Goal: Task Accomplishment & Management: Use online tool/utility

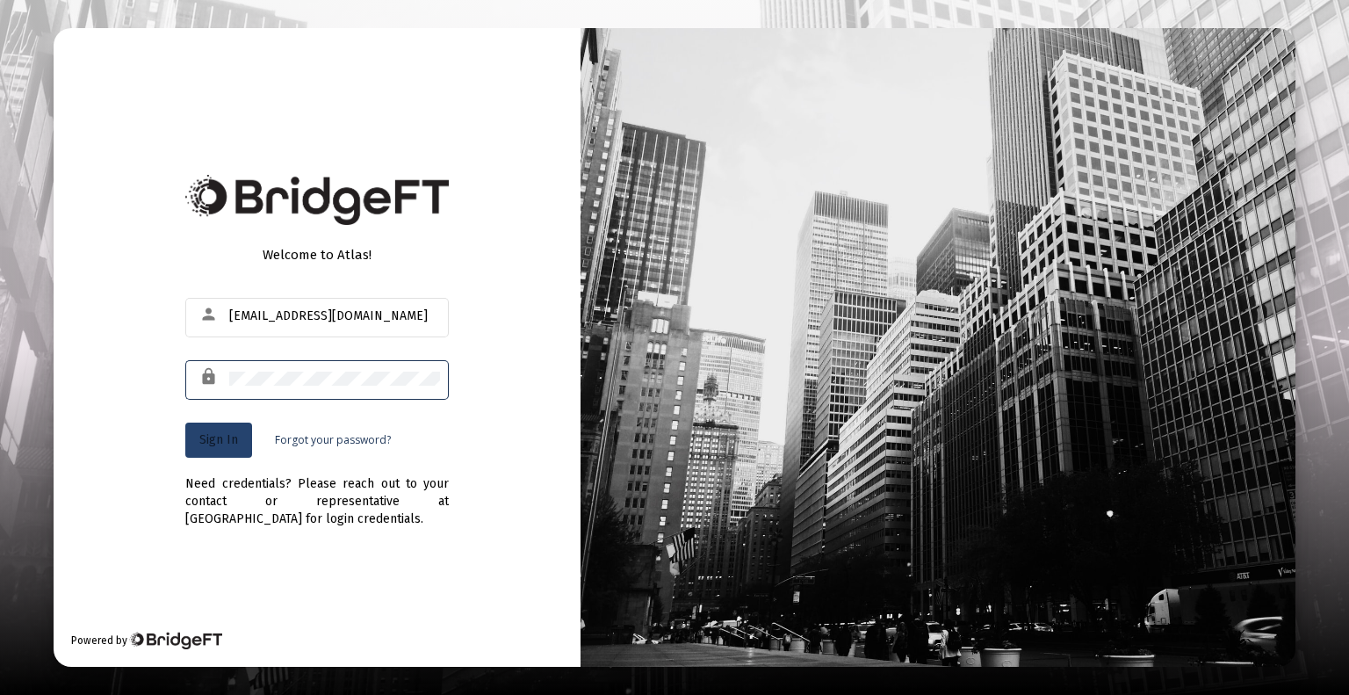
click at [207, 444] on span "Sign In" at bounding box center [218, 439] width 39 height 15
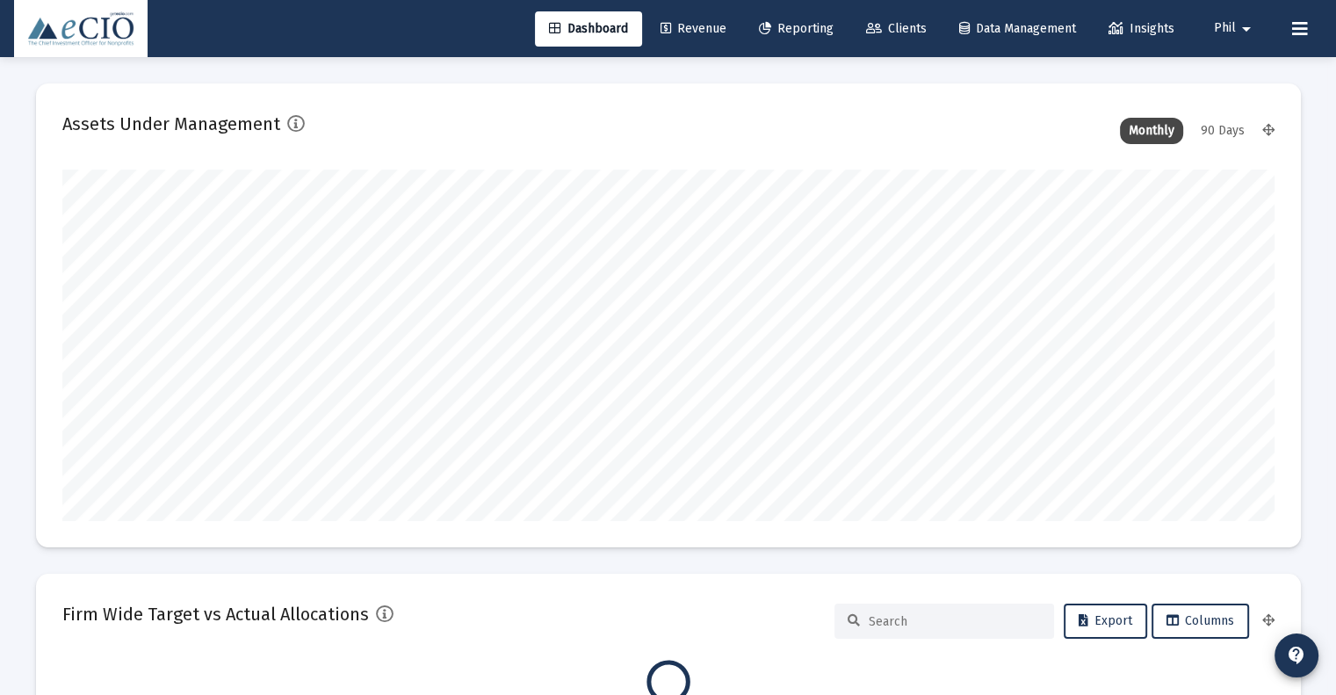
type input "[DATE]"
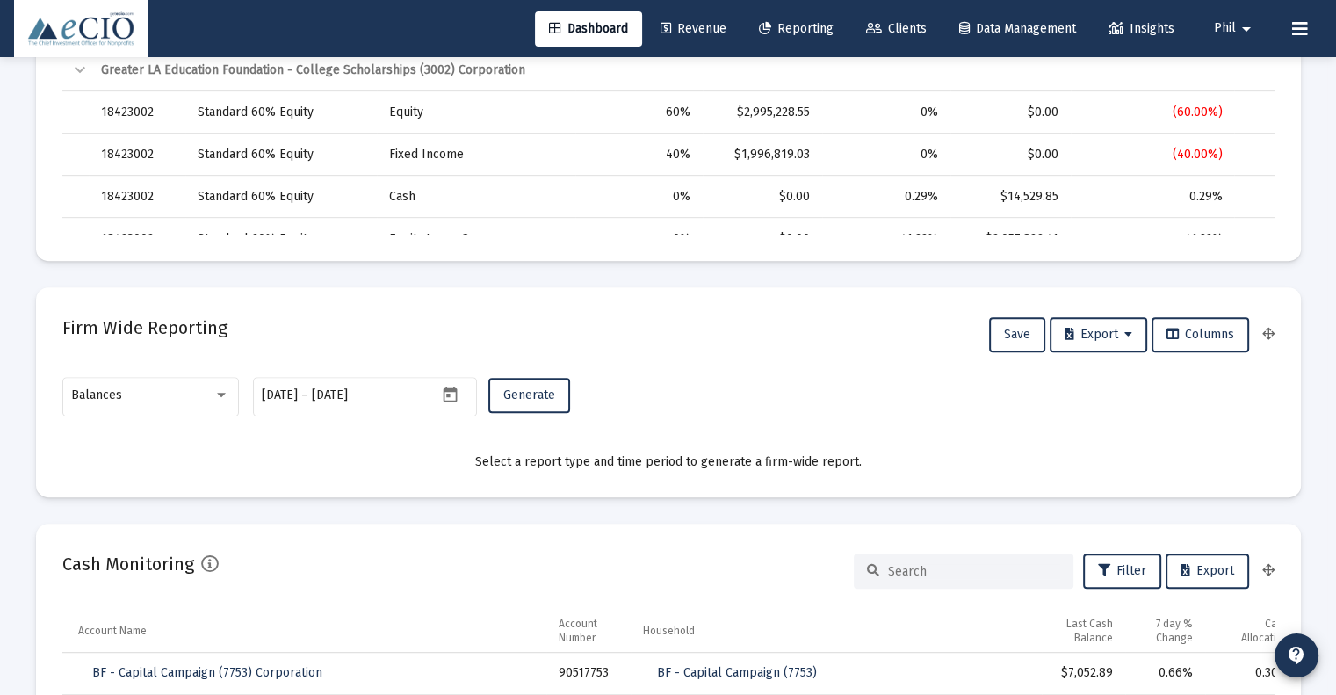
scroll to position [878, 0]
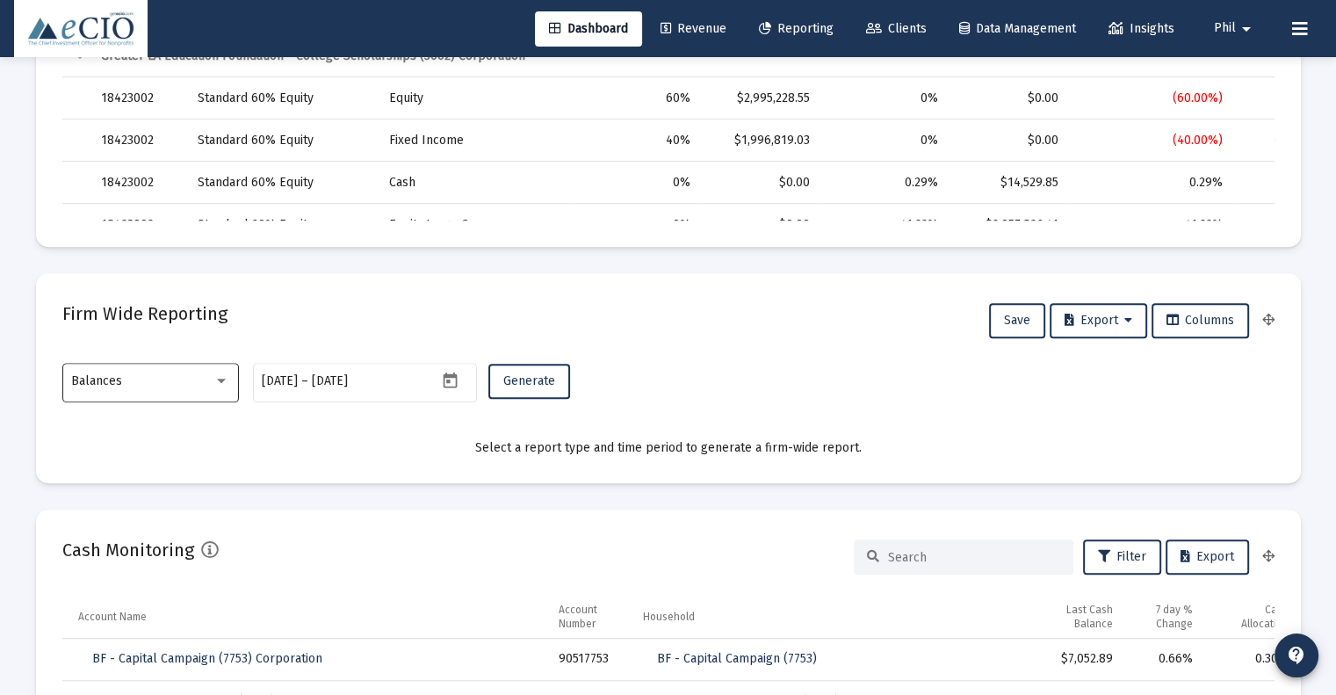
click at [163, 376] on div "Balances" at bounding box center [142, 381] width 142 height 14
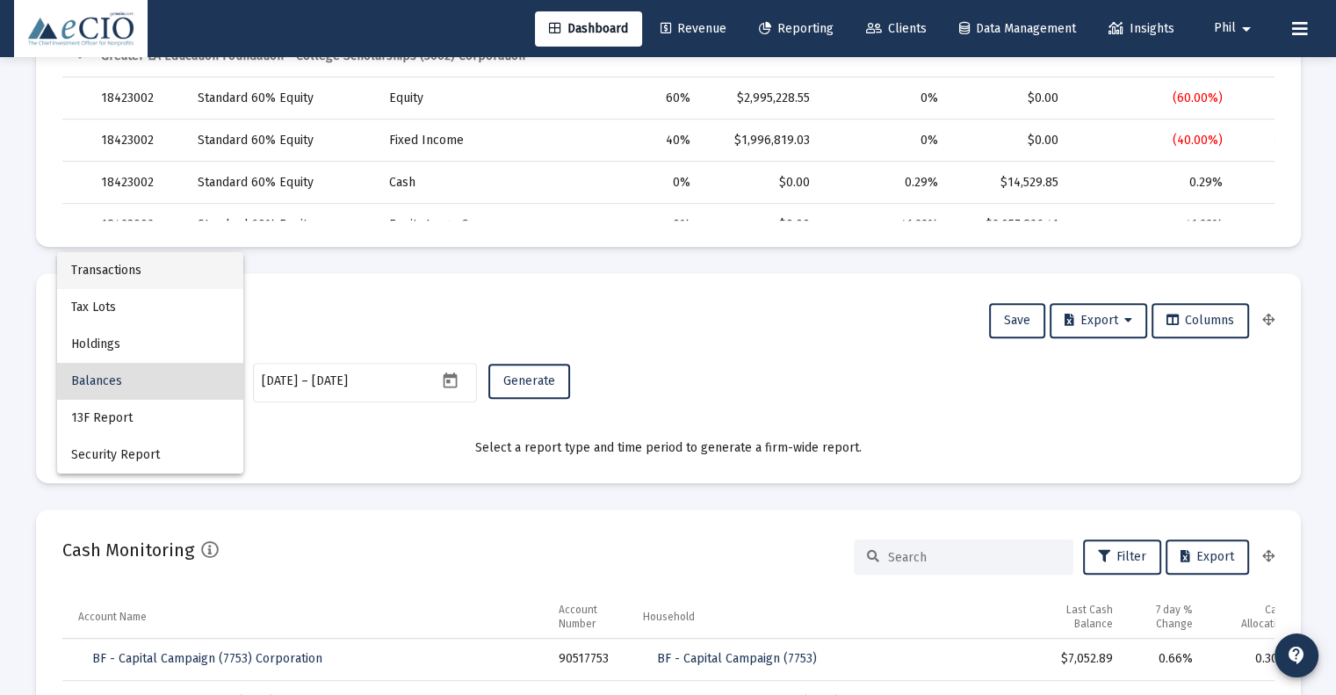
click at [176, 277] on span "Transactions" at bounding box center [150, 270] width 158 height 37
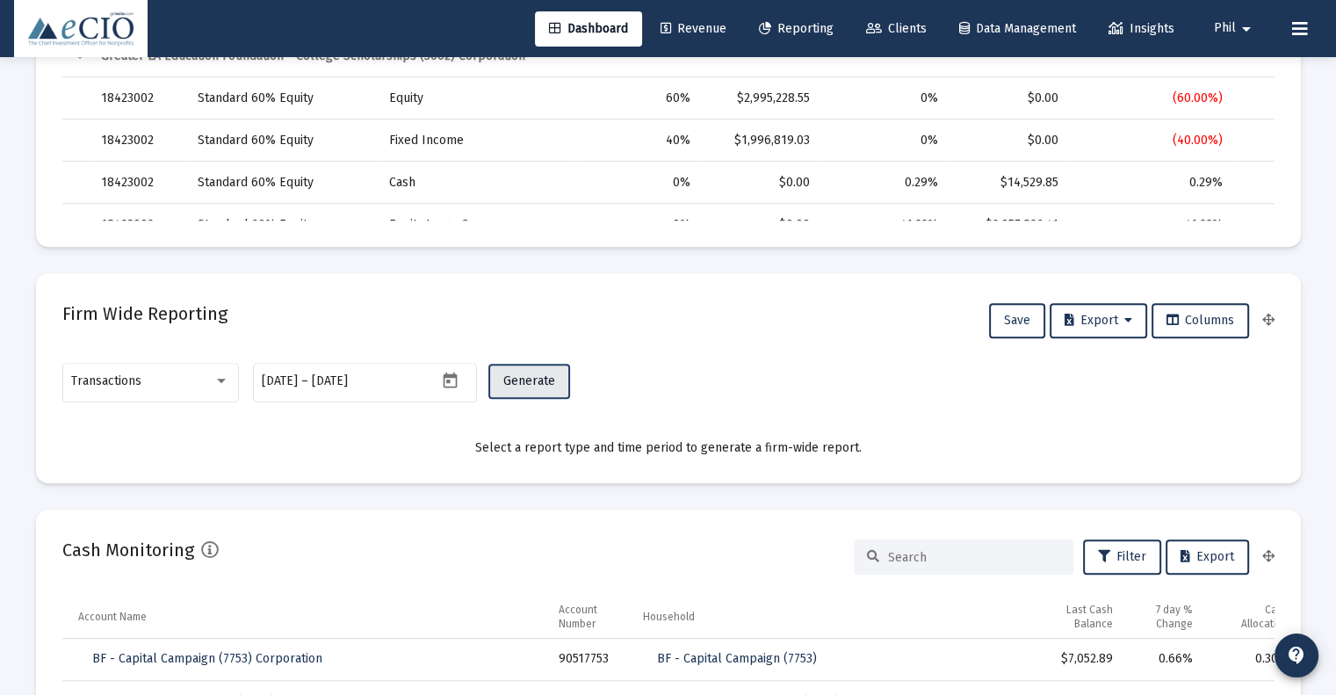
click at [525, 375] on span "Generate" at bounding box center [529, 380] width 52 height 15
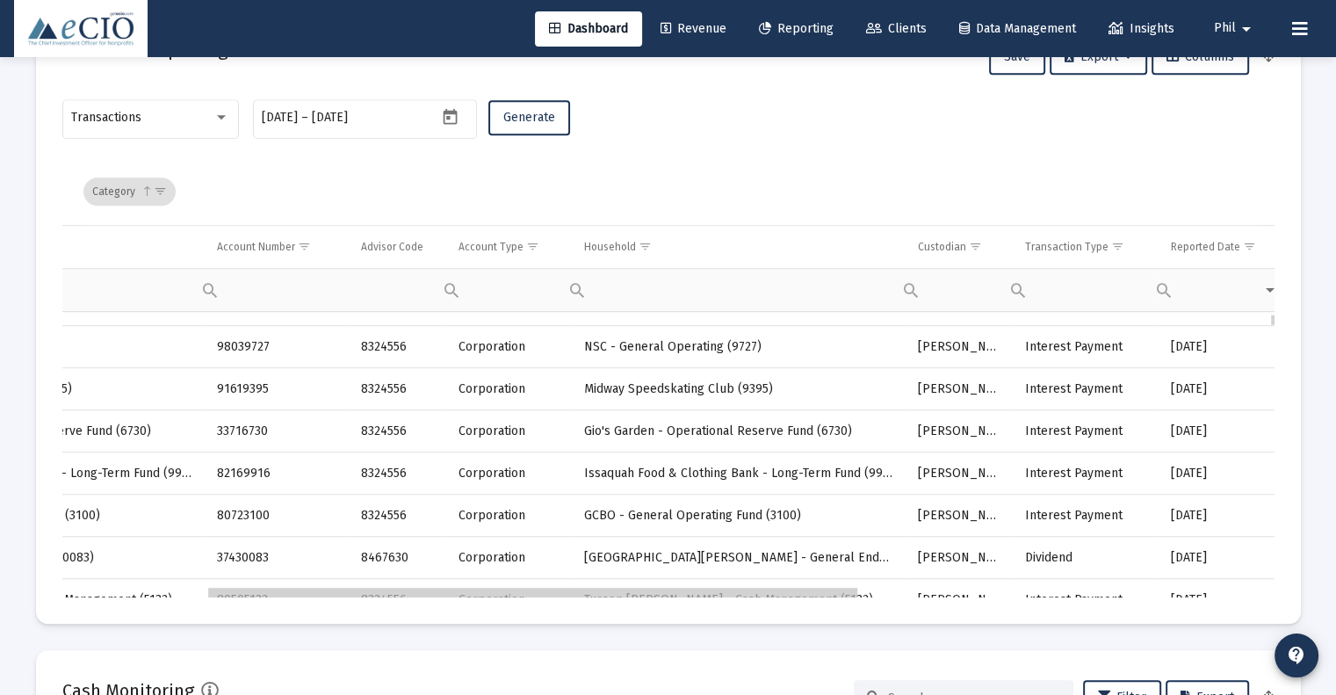
scroll to position [0, 0]
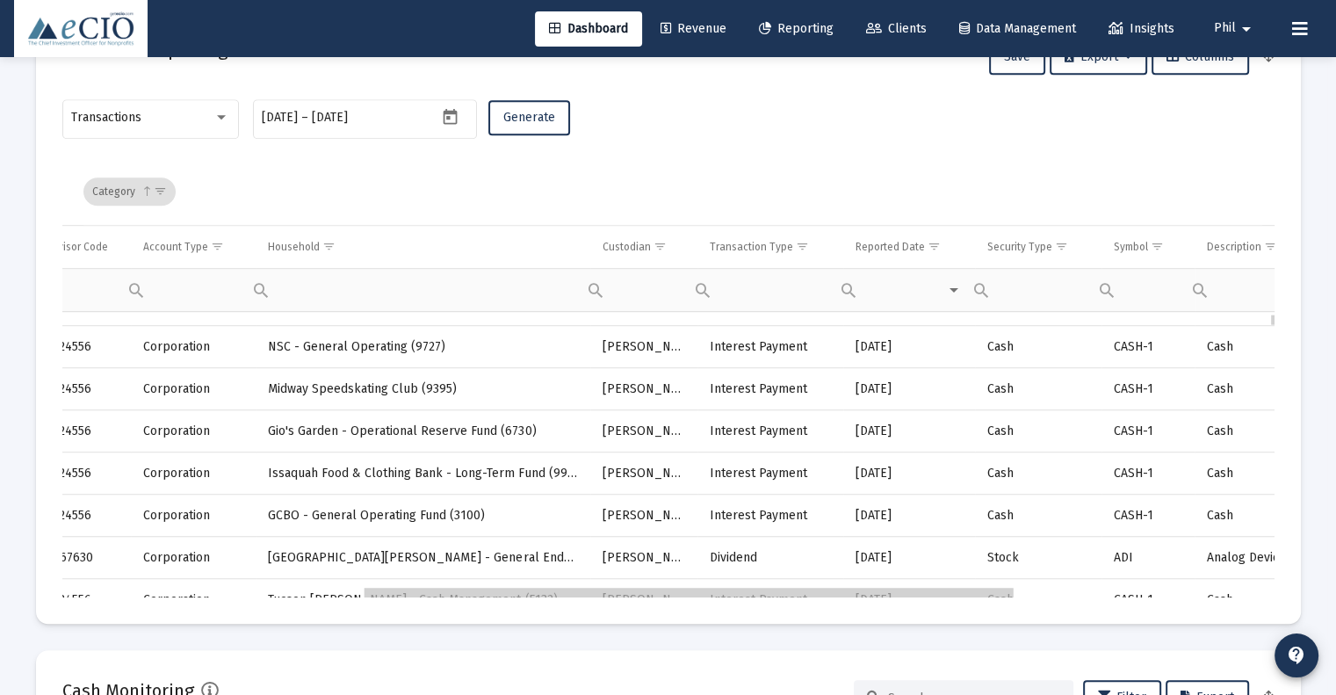
drag, startPoint x: 586, startPoint y: 594, endPoint x: 896, endPoint y: 575, distance: 310.6
click at [803, 249] on span "Show filter options for column 'Transaction Type'" at bounding box center [802, 246] width 13 height 13
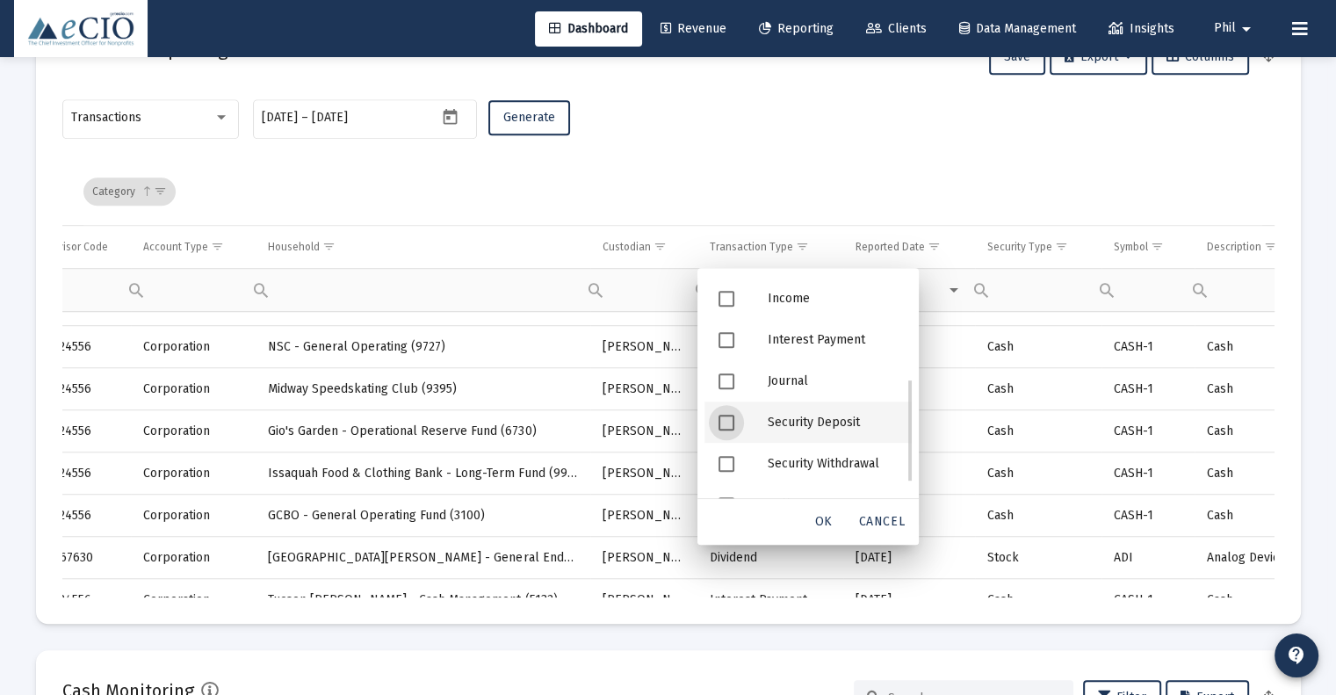
click at [725, 423] on span "Filter options" at bounding box center [727, 423] width 16 height 16
click at [826, 524] on span "OK" at bounding box center [824, 521] width 18 height 15
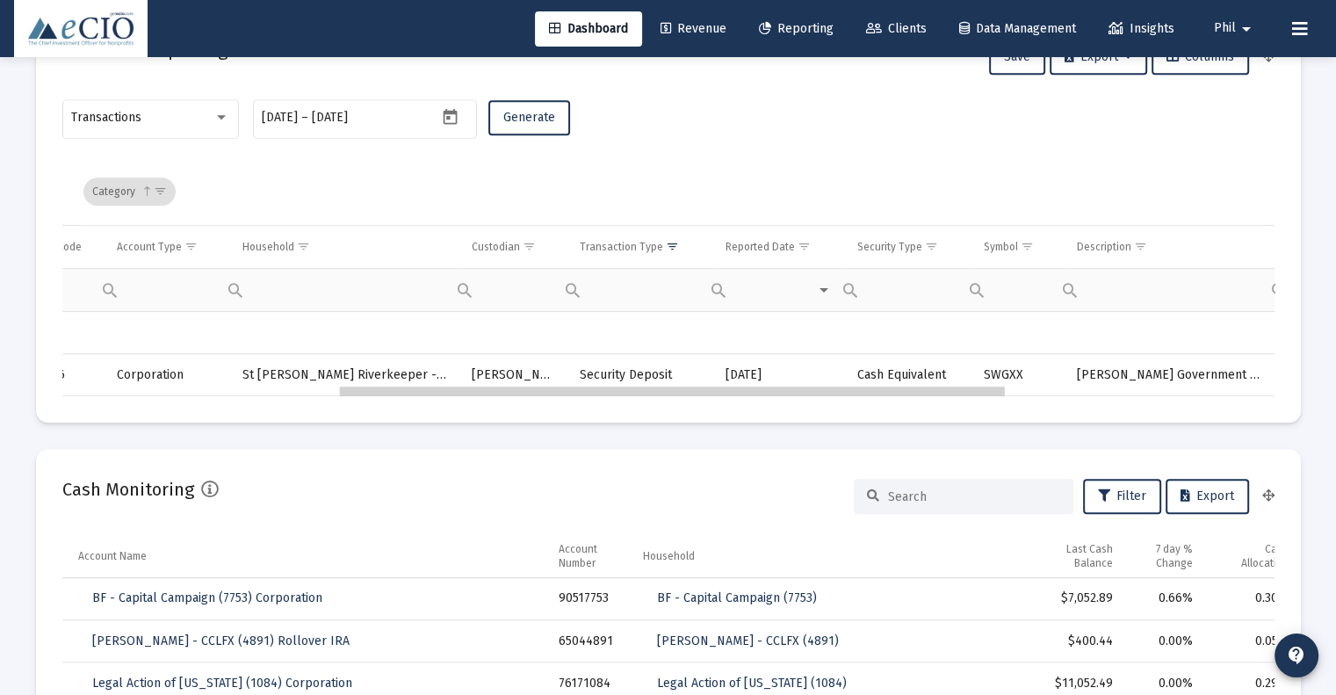
drag, startPoint x: 816, startPoint y: 394, endPoint x: 808, endPoint y: 408, distance: 16.1
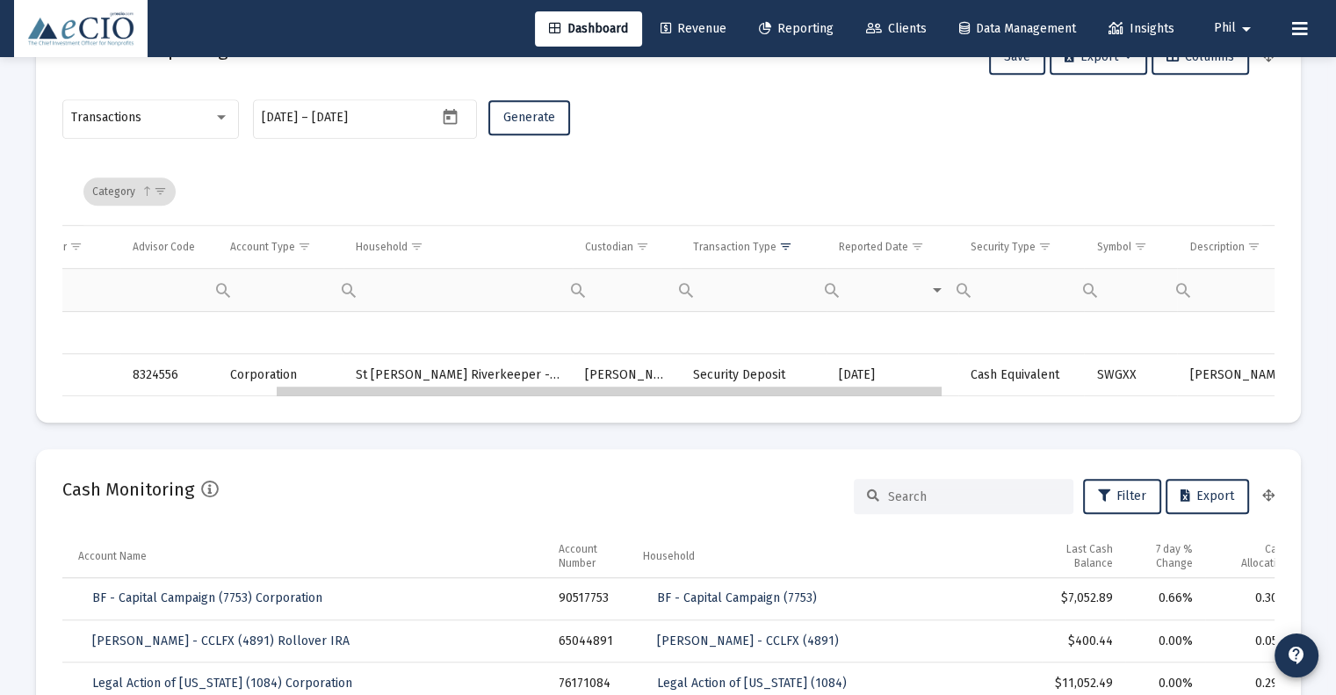
drag, startPoint x: 776, startPoint y: 393, endPoint x: 715, endPoint y: 406, distance: 62.9
